Goal: Communication & Community: Answer question/provide support

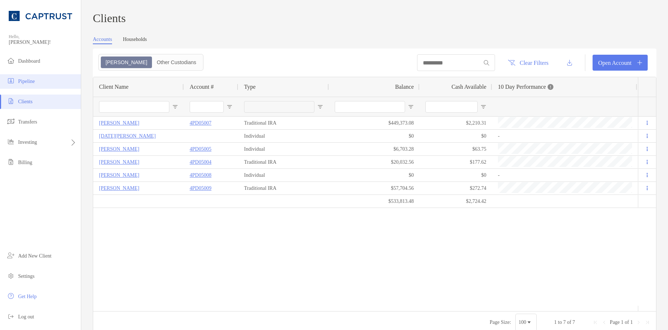
click at [47, 83] on li "Pipeline" at bounding box center [40, 81] width 81 height 14
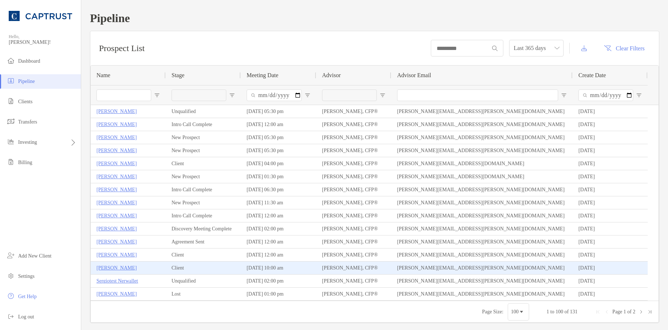
click at [116, 268] on p "[PERSON_NAME]" at bounding box center [116, 267] width 40 height 9
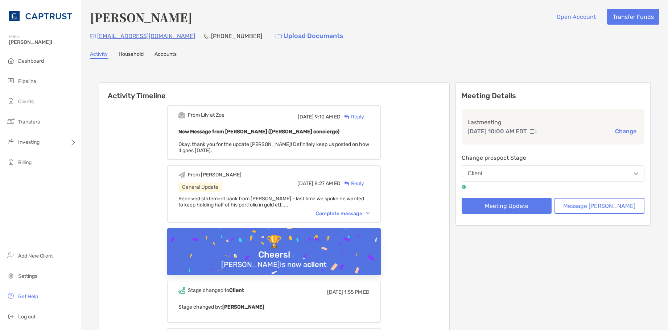
click at [368, 211] on div "Complete message" at bounding box center [342, 214] width 54 height 6
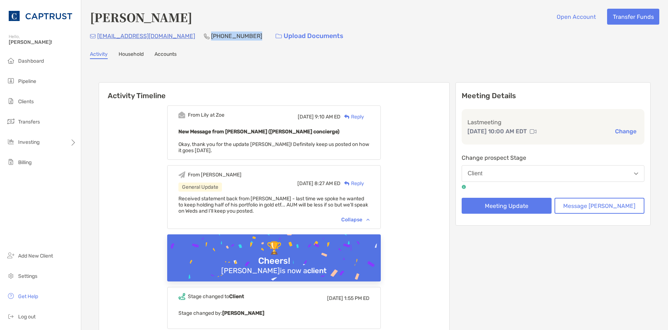
drag, startPoint x: 222, startPoint y: 37, endPoint x: 182, endPoint y: 39, distance: 40.7
click at [211, 39] on p "(585) 991-8621" at bounding box center [236, 36] width 51 height 9
copy p "(585) 991-8621"
click at [476, 38] on div "danwinslow4@gmail.com (585) 991-8621 Upload Documents" at bounding box center [374, 36] width 569 height 16
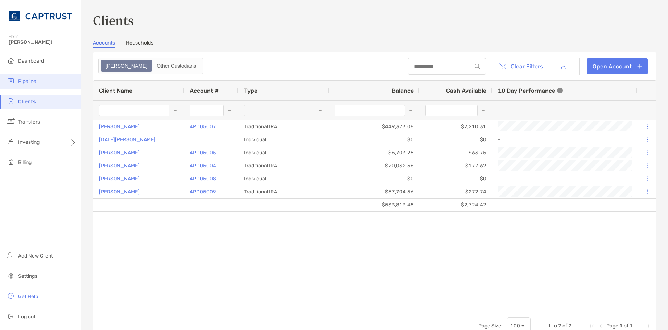
click at [32, 81] on span "Pipeline" at bounding box center [27, 81] width 18 height 6
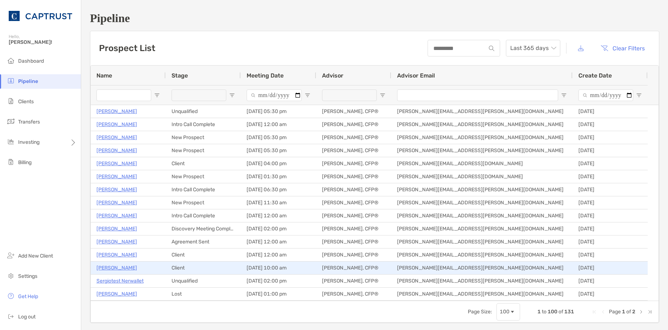
click at [110, 267] on p "[PERSON_NAME]" at bounding box center [116, 267] width 41 height 9
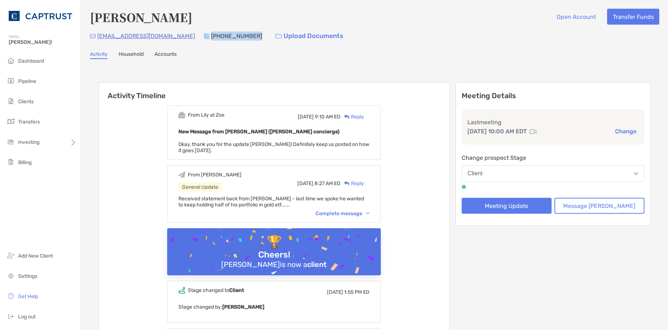
drag, startPoint x: 219, startPoint y: 36, endPoint x: 179, endPoint y: 38, distance: 39.5
click at [179, 38] on div "danwinslow4@gmail.com (585) 991-8621 Upload Documents" at bounding box center [374, 36] width 569 height 16
drag, startPoint x: 179, startPoint y: 38, endPoint x: 200, endPoint y: 67, distance: 35.9
click at [211, 35] on p "[PHONE_NUMBER]" at bounding box center [236, 36] width 51 height 9
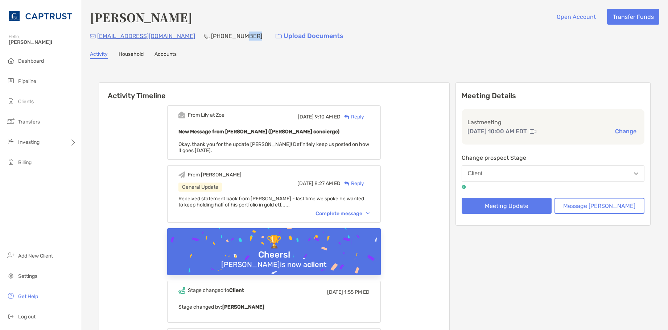
click at [211, 35] on p "(585) 991-8621" at bounding box center [236, 36] width 51 height 9
copy p "(585) 991-8621"
click at [364, 114] on div "Reply" at bounding box center [352, 117] width 24 height 8
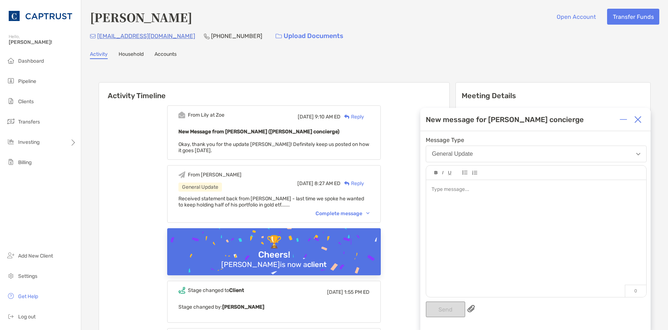
click at [487, 205] on div at bounding box center [536, 235] width 220 height 110
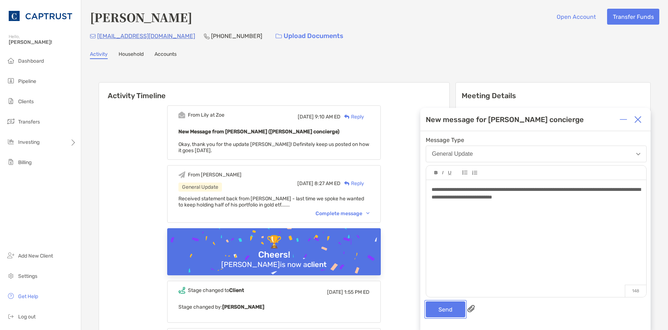
click at [457, 306] on button "Send" at bounding box center [446, 310] width 40 height 16
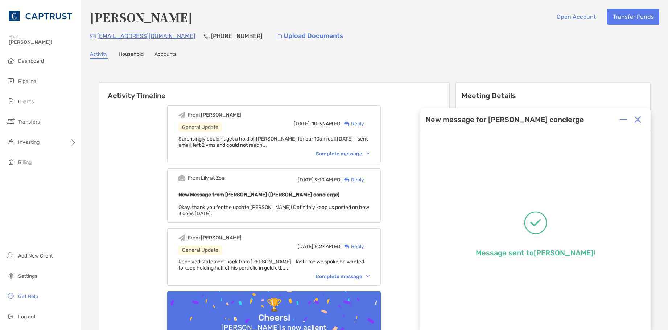
click at [636, 119] on img at bounding box center [637, 119] width 7 height 7
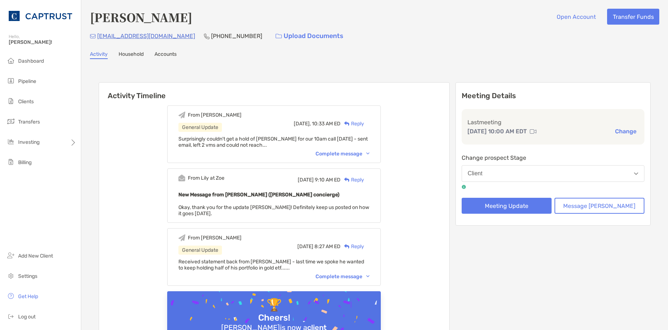
click at [374, 158] on div "From Justin General Update Today, 10:33 AM ED Reply Surprisingly couldn't get a…" at bounding box center [273, 134] width 213 height 58
click at [369, 155] on div "Complete message" at bounding box center [342, 154] width 54 height 6
click at [43, 61] on span "Dashboard" at bounding box center [31, 61] width 26 height 6
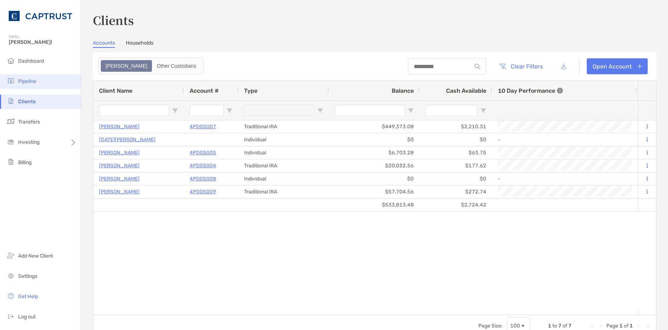
click at [21, 78] on li "Pipeline" at bounding box center [40, 81] width 81 height 14
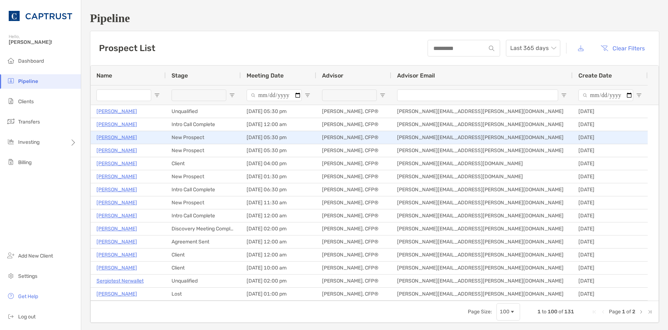
click at [111, 138] on p "Randy Ullrich" at bounding box center [116, 137] width 41 height 9
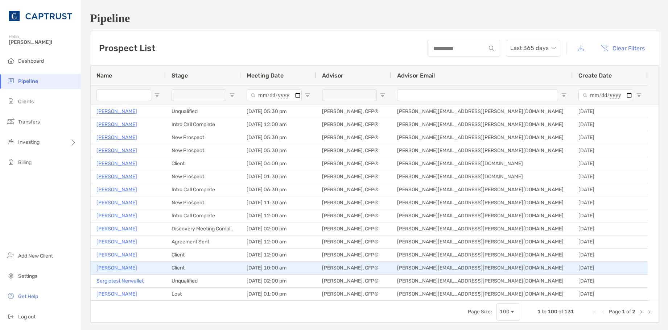
click at [113, 270] on p "[PERSON_NAME]" at bounding box center [116, 267] width 41 height 9
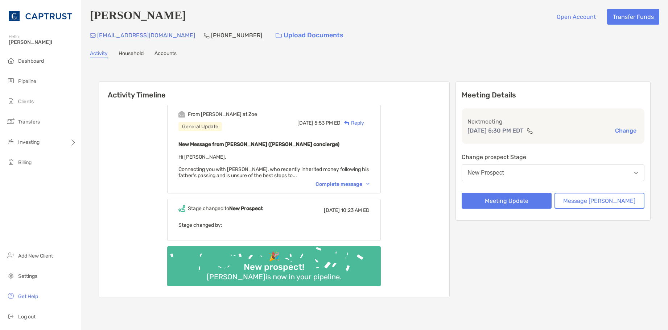
click at [362, 184] on div "Complete message" at bounding box center [342, 184] width 54 height 6
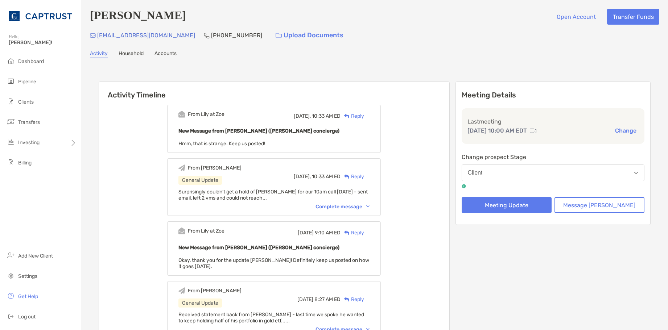
click at [364, 118] on div "Reply" at bounding box center [352, 116] width 24 height 8
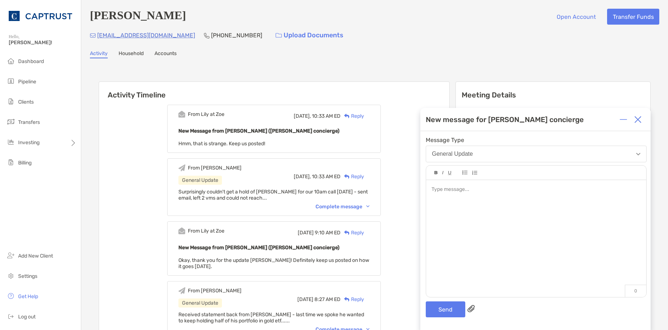
drag, startPoint x: 641, startPoint y: 121, endPoint x: 464, endPoint y: 124, distance: 176.5
click at [641, 120] on img at bounding box center [637, 119] width 7 height 7
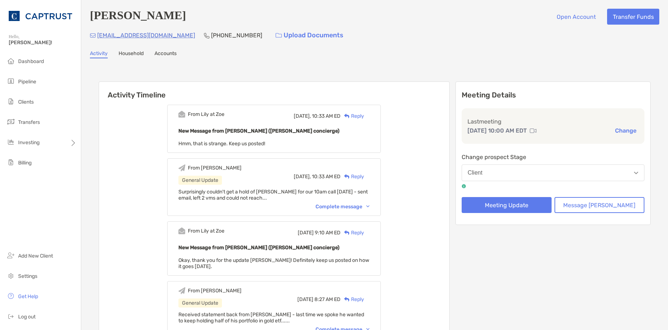
click at [364, 120] on div "Reply" at bounding box center [352, 116] width 24 height 8
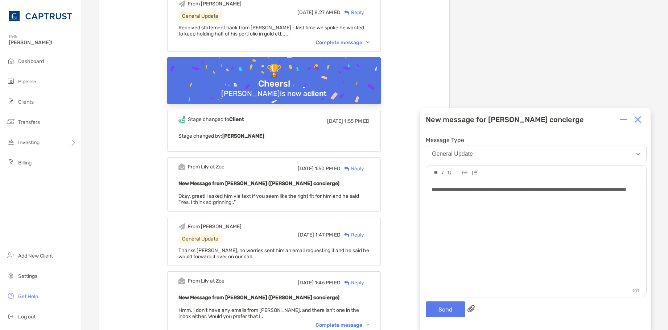
scroll to position [290, 0]
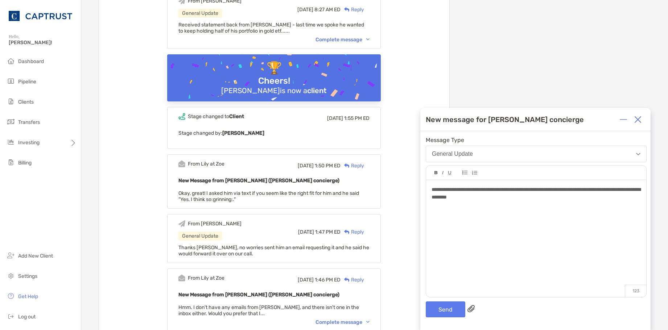
click at [601, 189] on span "**********" at bounding box center [535, 193] width 209 height 13
click at [615, 189] on span "**********" at bounding box center [535, 193] width 209 height 13
click at [458, 224] on div "**********" at bounding box center [536, 235] width 220 height 110
click at [447, 307] on button "Send" at bounding box center [446, 310] width 40 height 16
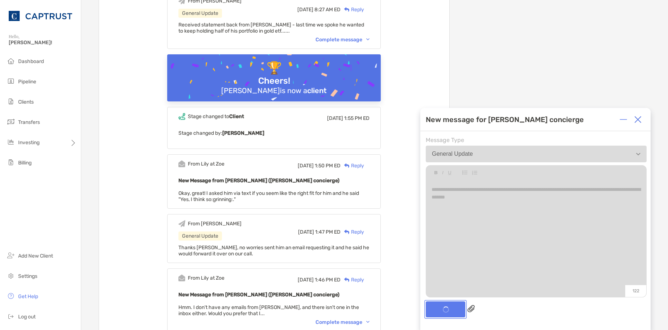
scroll to position [344, 0]
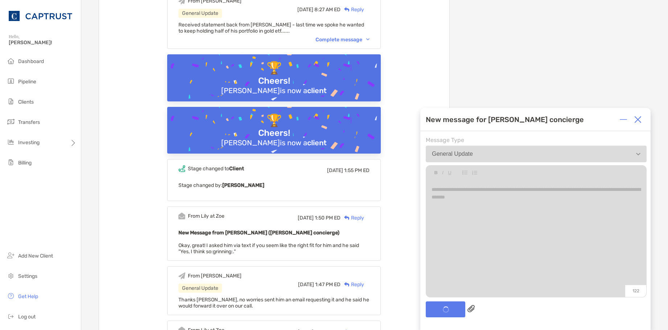
click at [640, 117] on img at bounding box center [637, 119] width 7 height 7
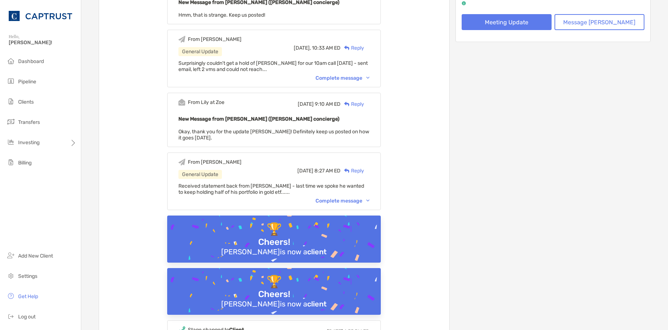
scroll to position [0, 0]
